Goal: Task Accomplishment & Management: Manage account settings

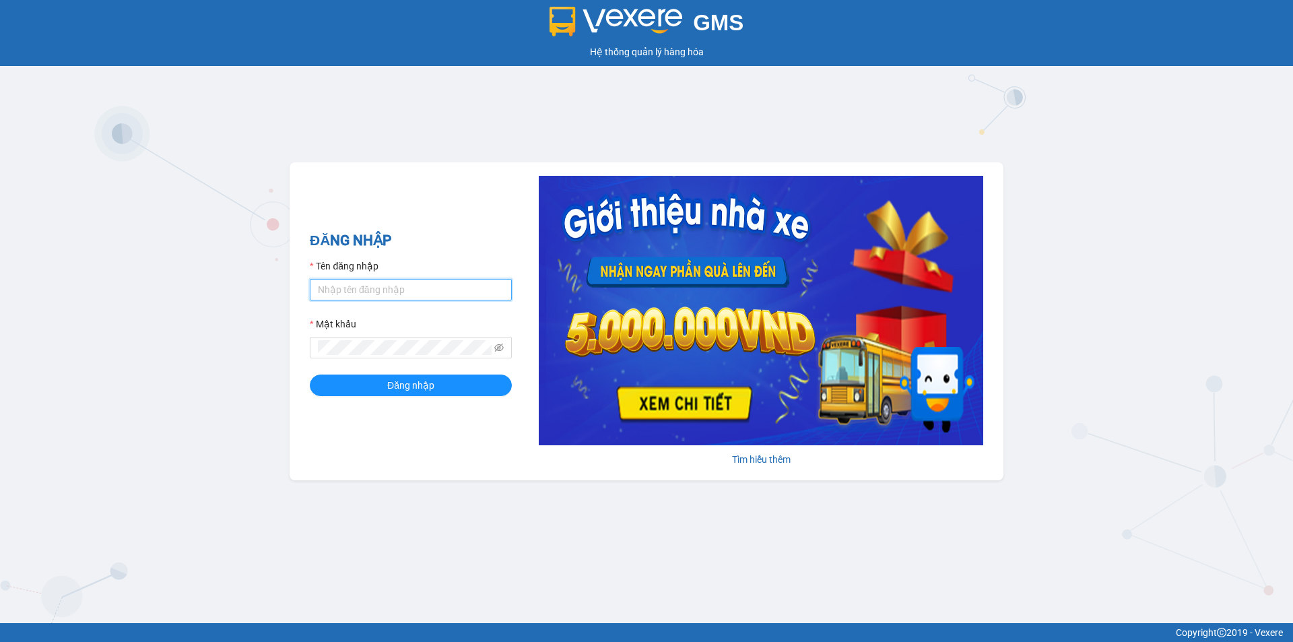
click at [380, 287] on input "Tên đăng nhập" at bounding box center [411, 290] width 202 height 22
type input "bich.quochoang"
click at [394, 382] on span "Đăng nhập" at bounding box center [410, 385] width 47 height 15
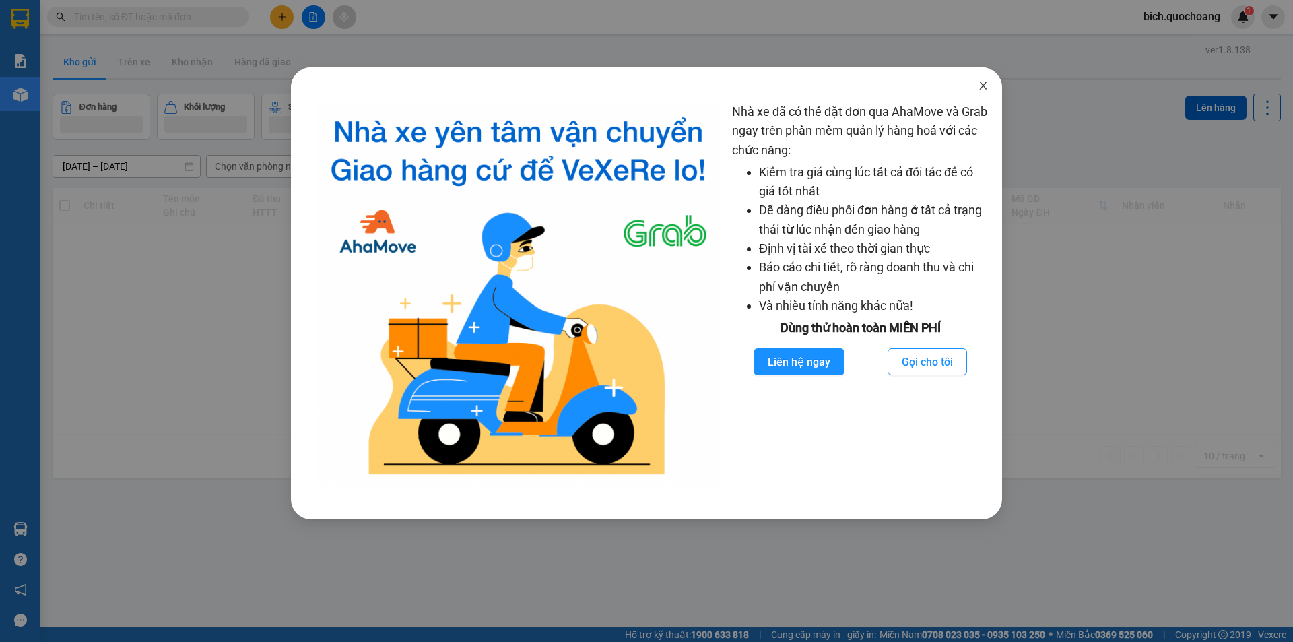
click at [970, 94] on span "Close" at bounding box center [984, 86] width 38 height 38
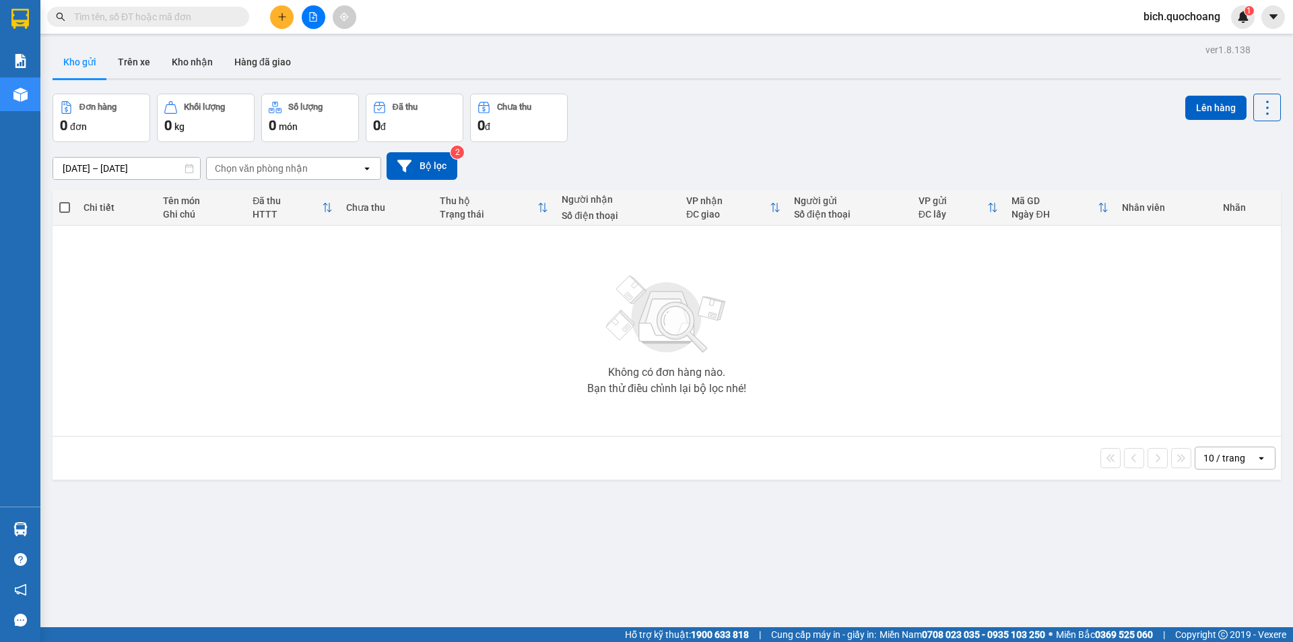
click at [1233, 457] on div "10 / trang" at bounding box center [1225, 457] width 42 height 13
click at [1217, 610] on span "100 / trang" at bounding box center [1220, 607] width 48 height 13
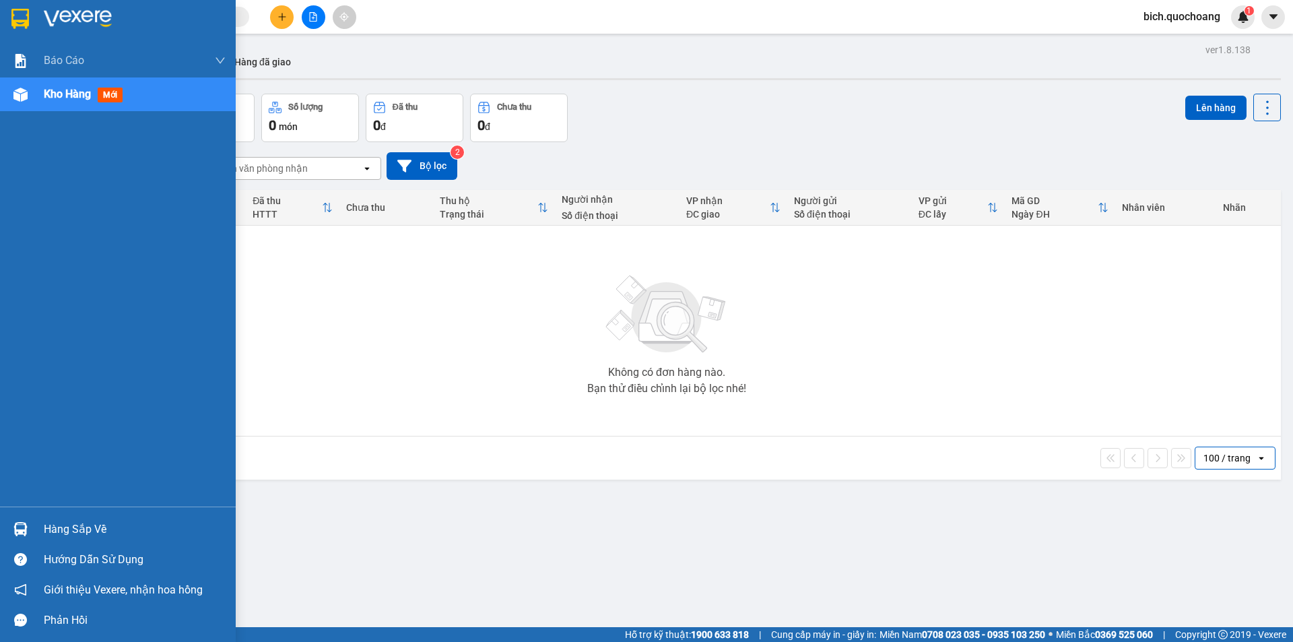
click at [76, 536] on div "Hàng sắp về" at bounding box center [135, 529] width 182 height 20
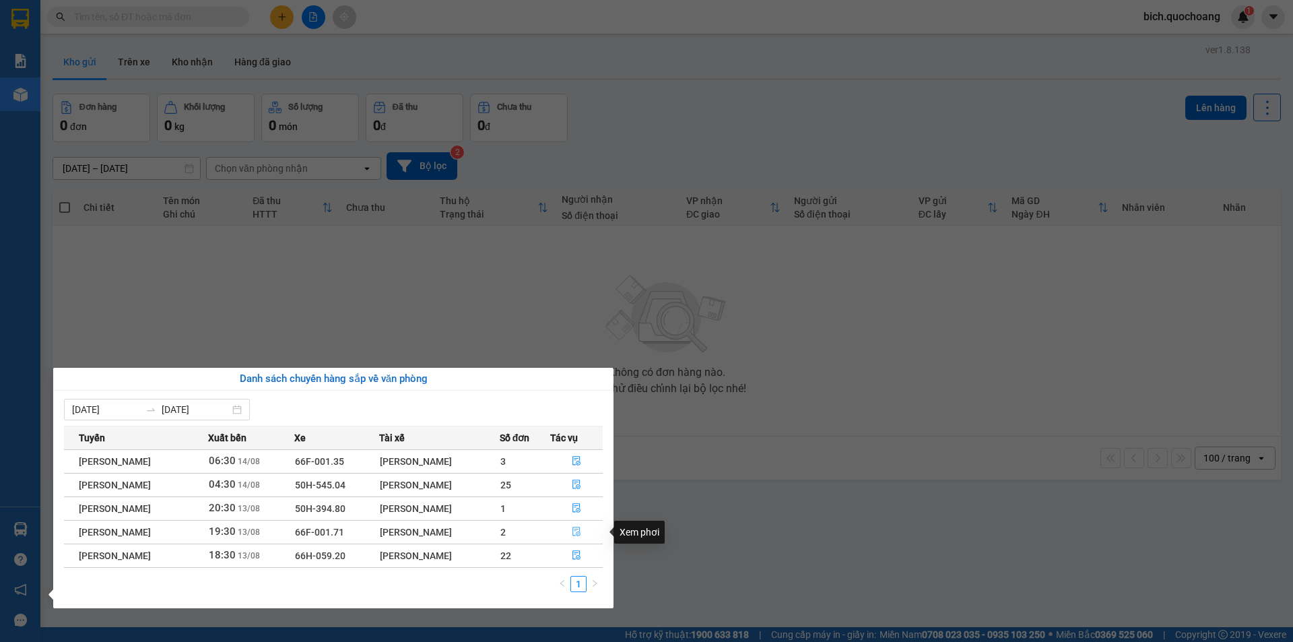
click at [574, 523] on button "button" at bounding box center [577, 532] width 52 height 22
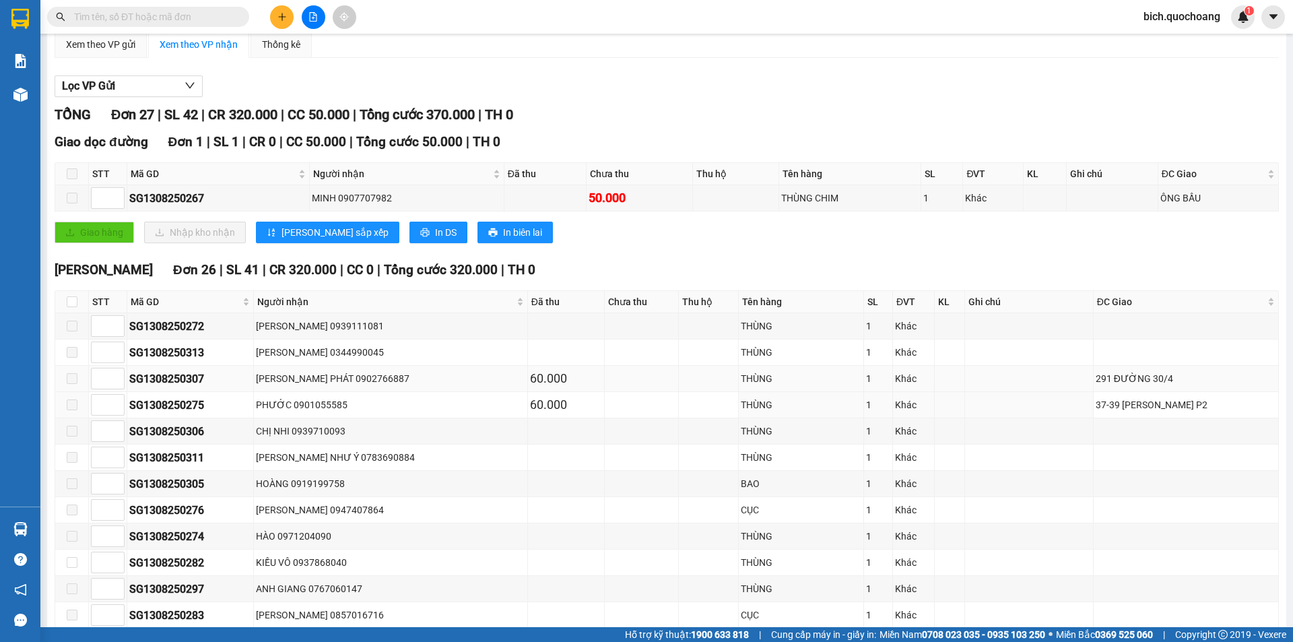
scroll to position [135, 0]
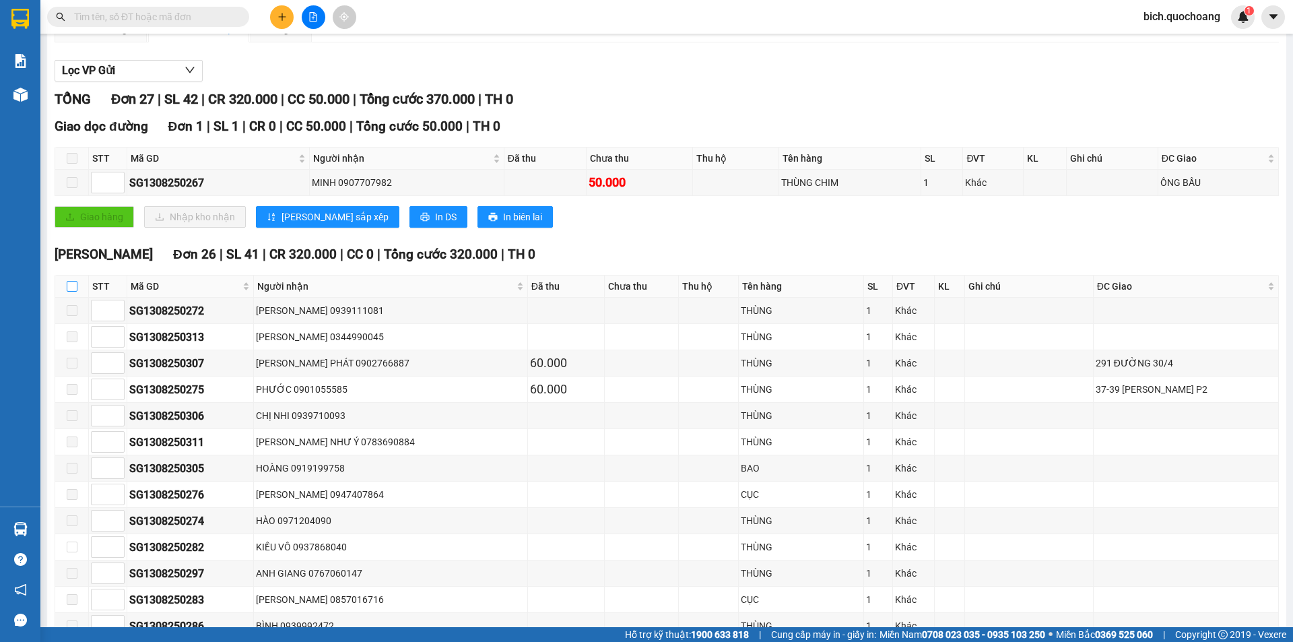
click at [72, 286] on input "checkbox" at bounding box center [72, 286] width 11 height 11
checkbox input "true"
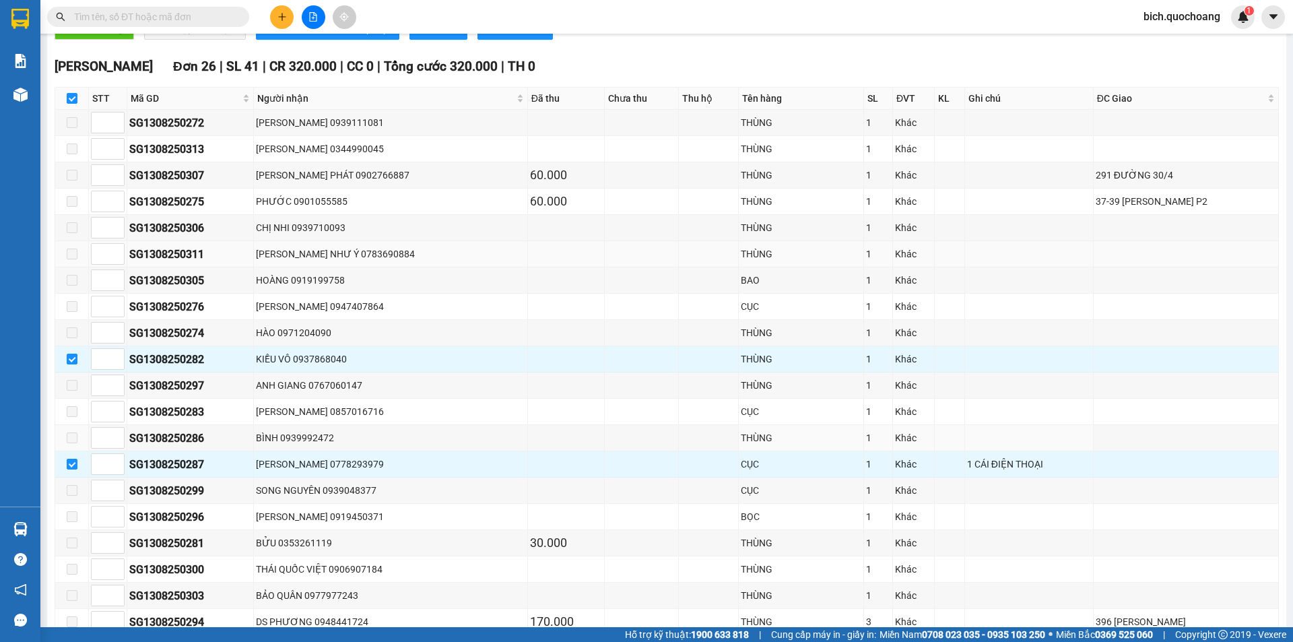
scroll to position [288, 0]
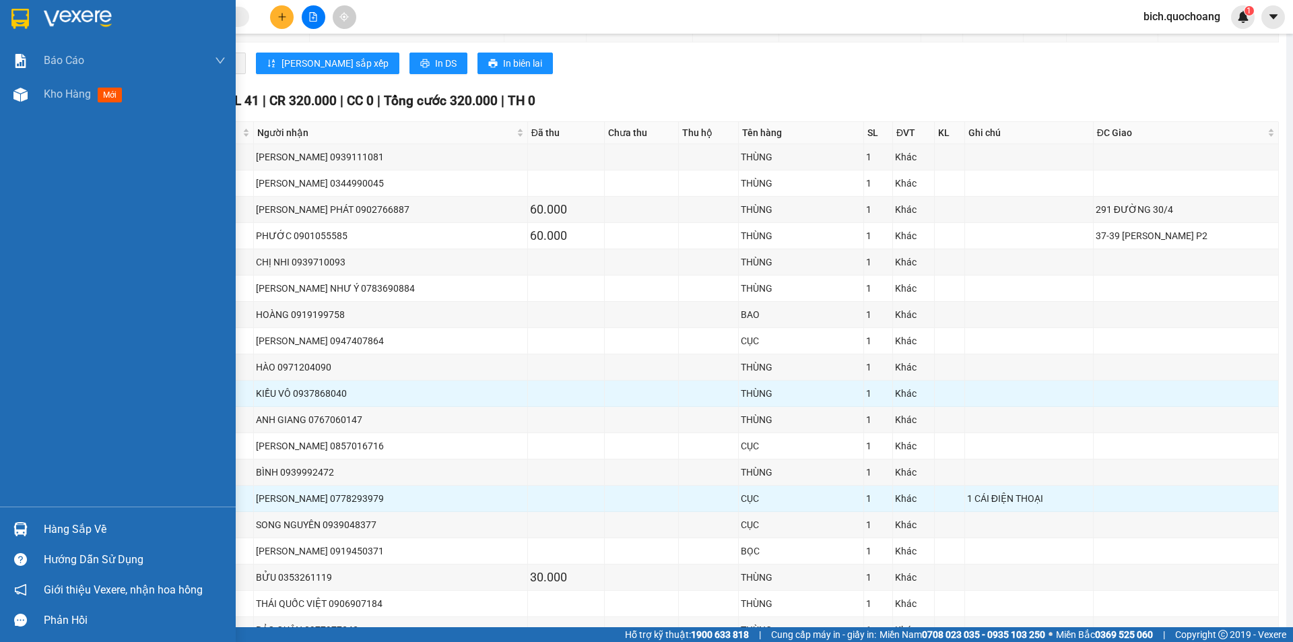
click at [43, 527] on div "Hàng sắp về" at bounding box center [118, 529] width 236 height 30
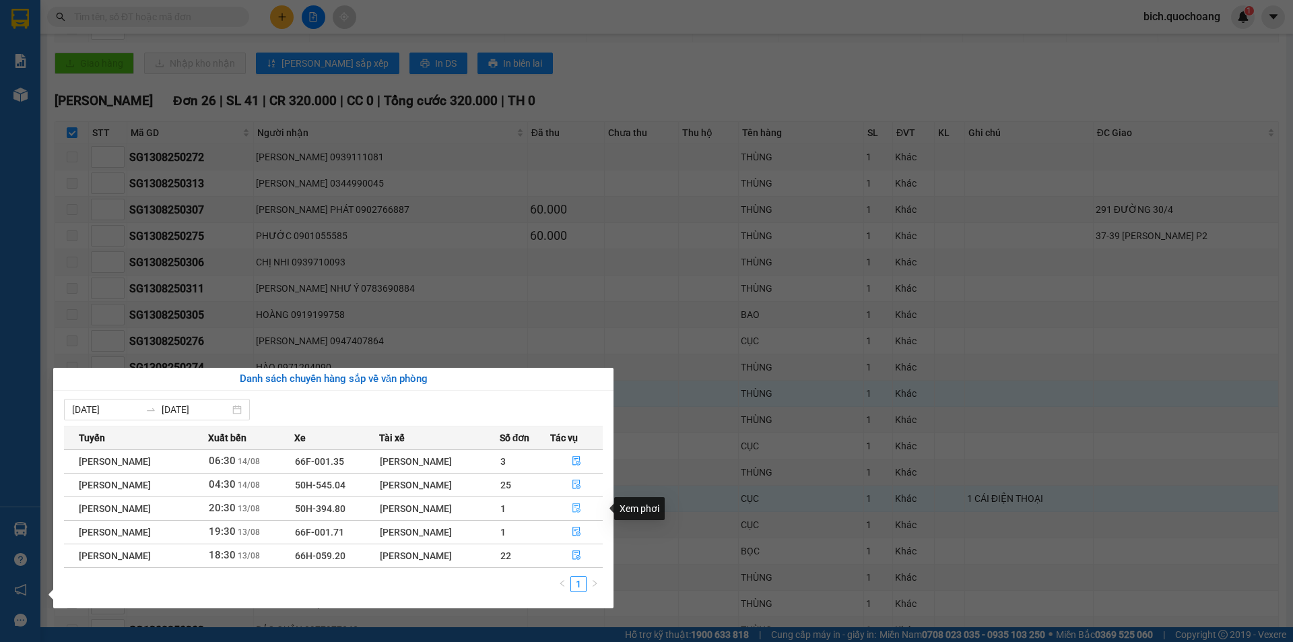
click at [572, 500] on button "button" at bounding box center [577, 509] width 52 height 22
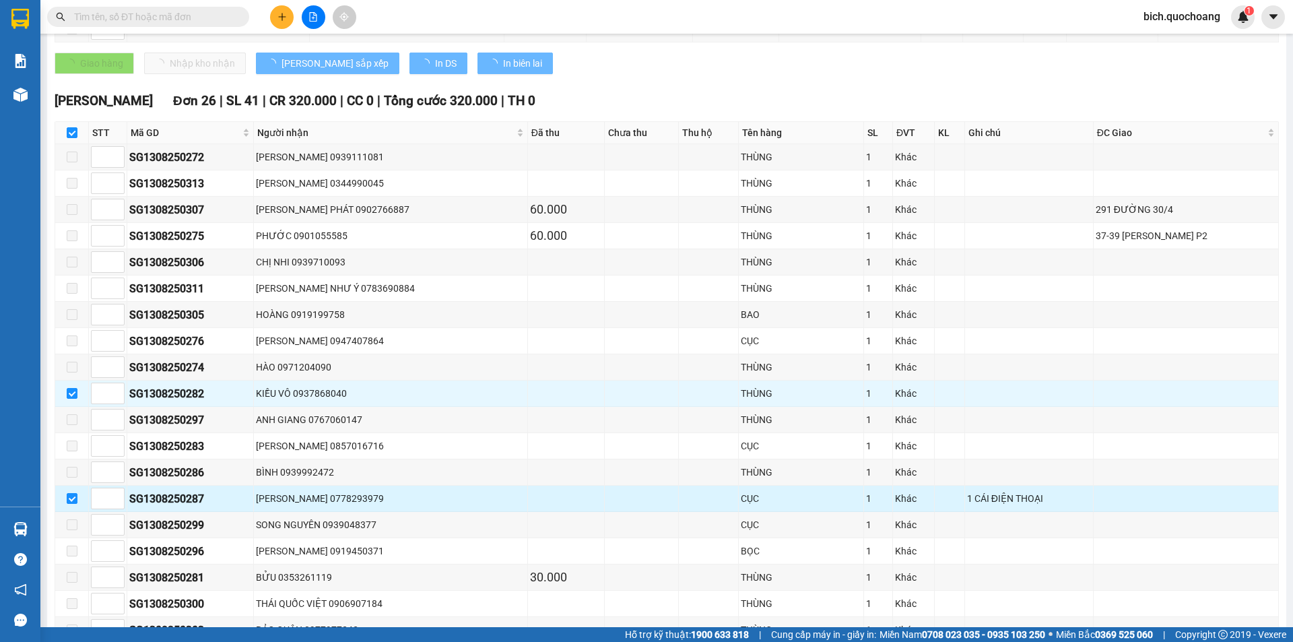
scroll to position [62, 0]
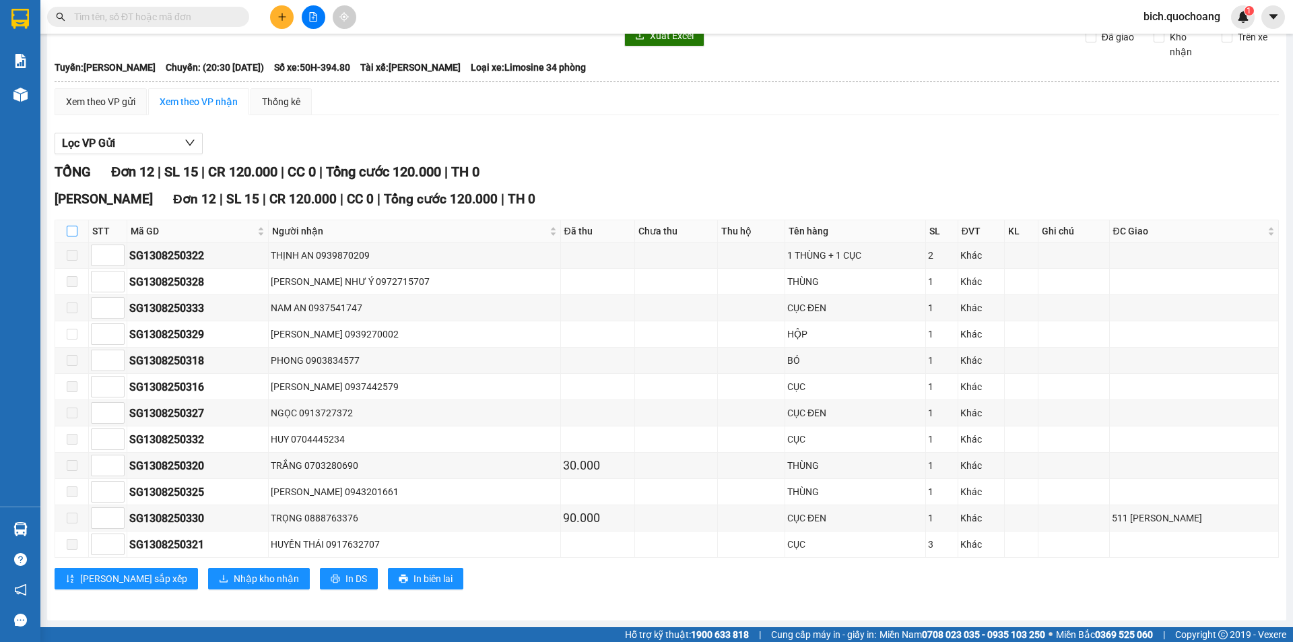
click at [73, 230] on input "checkbox" at bounding box center [72, 231] width 11 height 11
checkbox input "true"
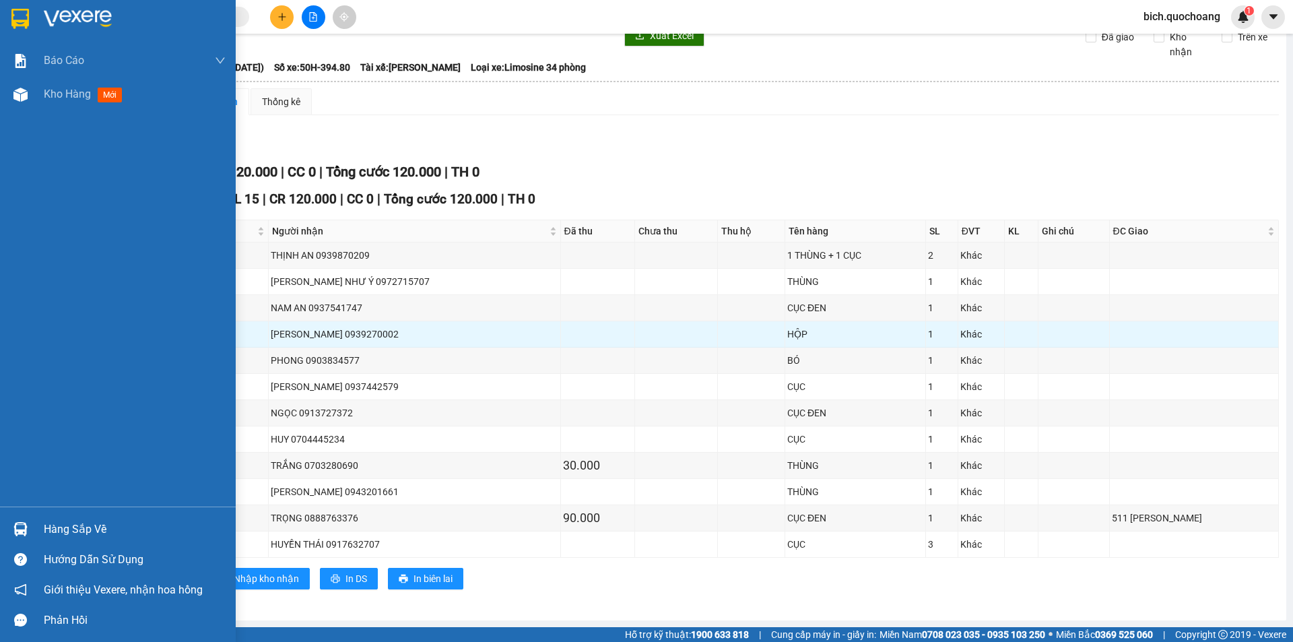
click at [69, 522] on div "Hàng sắp về" at bounding box center [135, 529] width 182 height 20
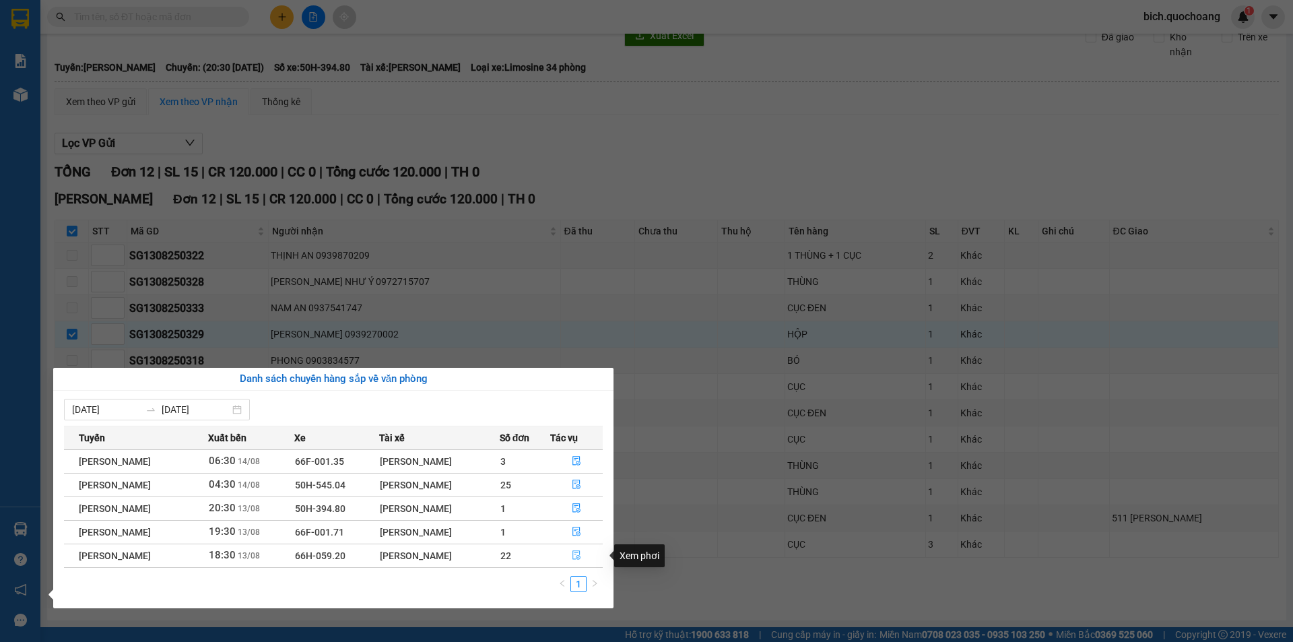
click at [579, 559] on icon "file-done" at bounding box center [576, 554] width 9 height 9
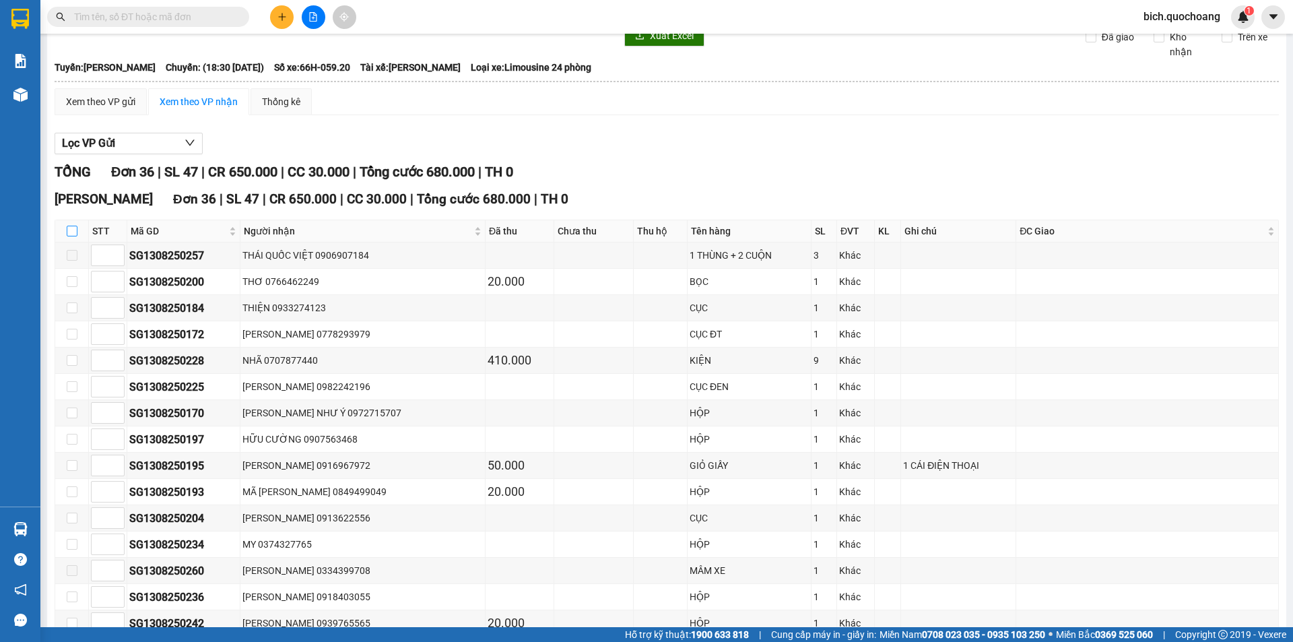
click at [73, 226] on input "checkbox" at bounding box center [72, 231] width 11 height 11
checkbox input "true"
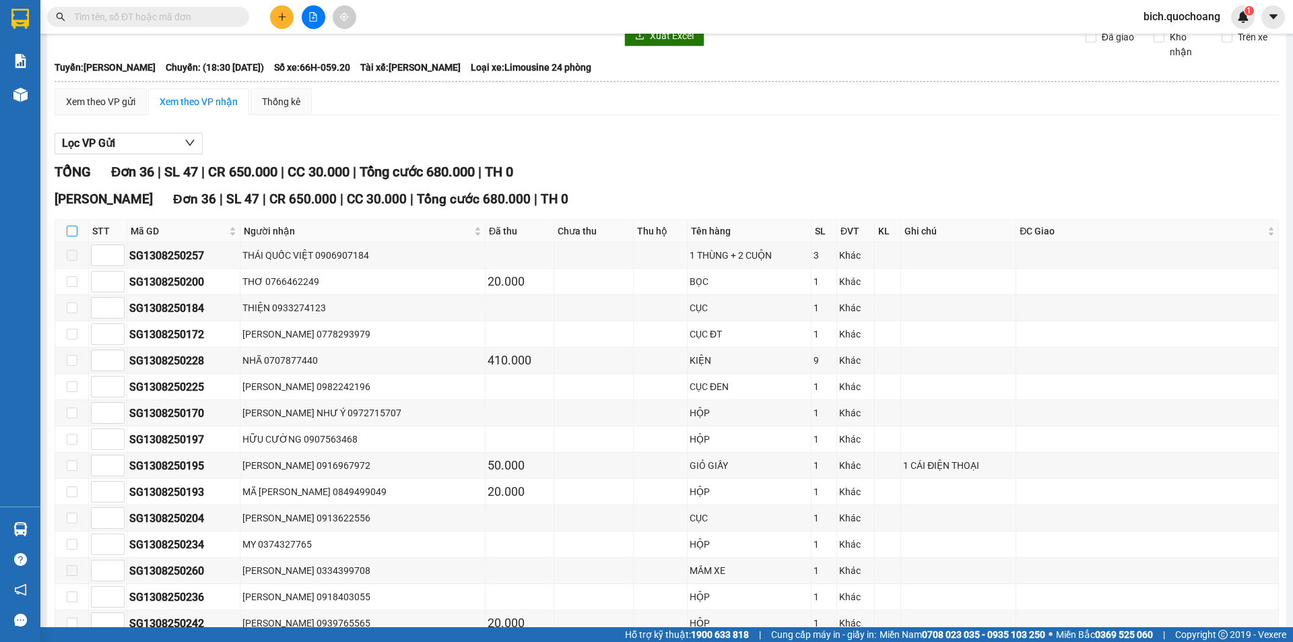
checkbox input "true"
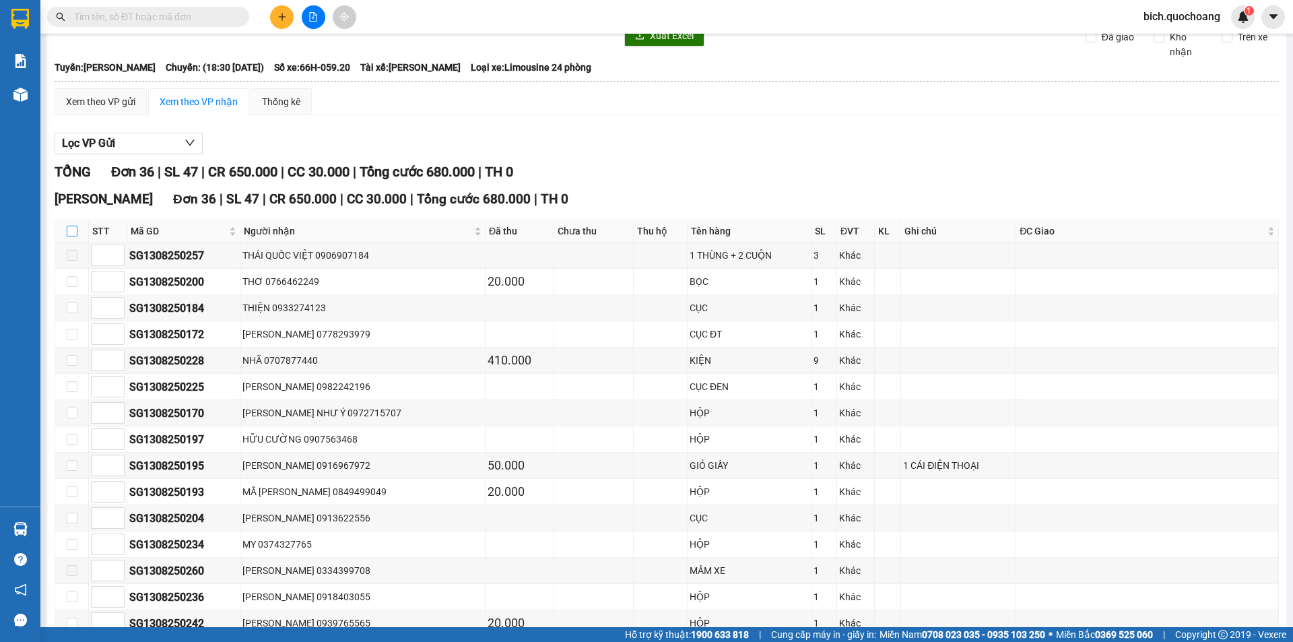
checkbox input "true"
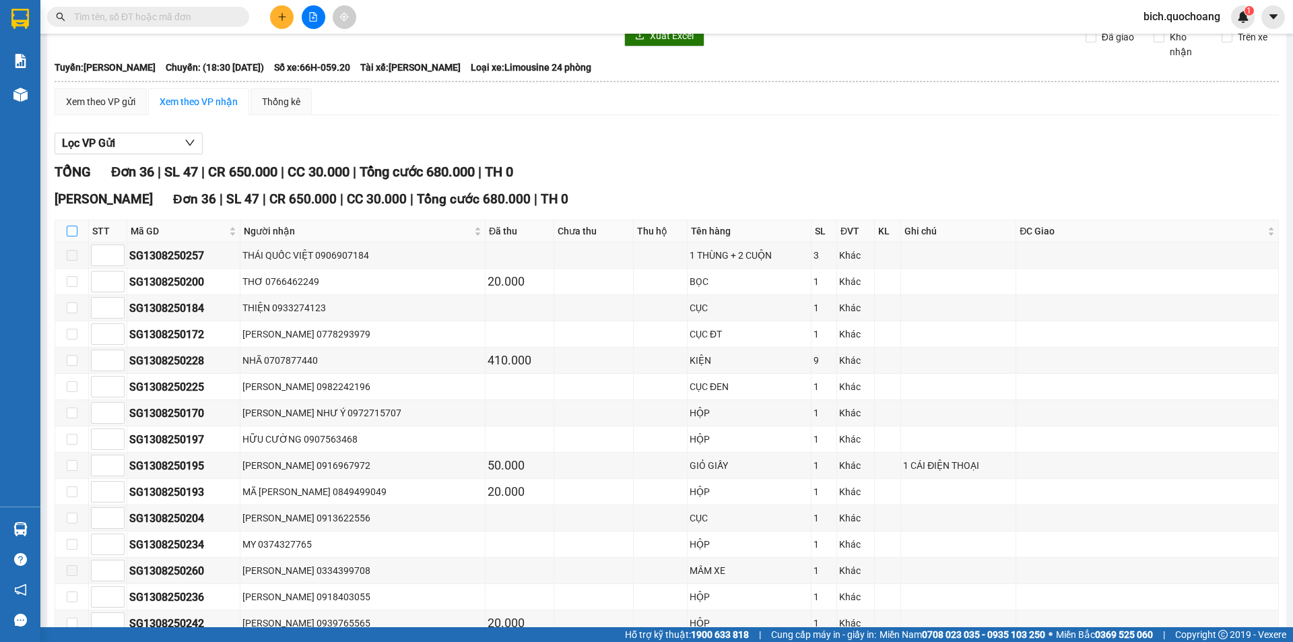
checkbox input "true"
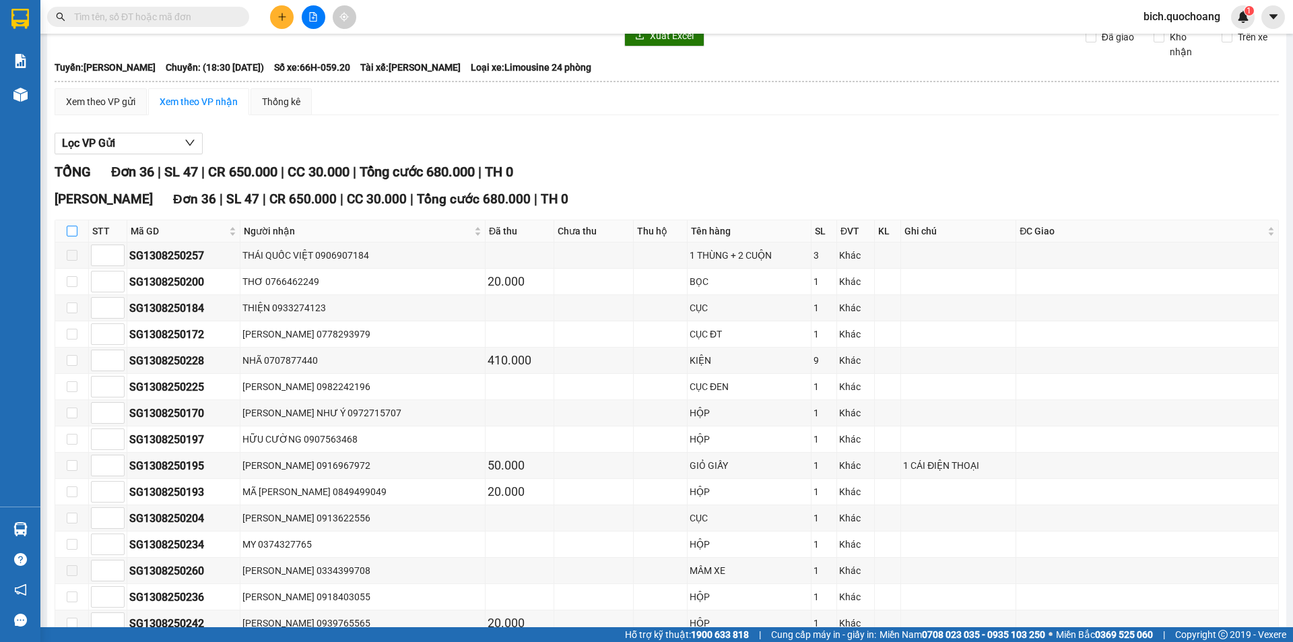
checkbox input "true"
